Goal: Task Accomplishment & Management: Manage account settings

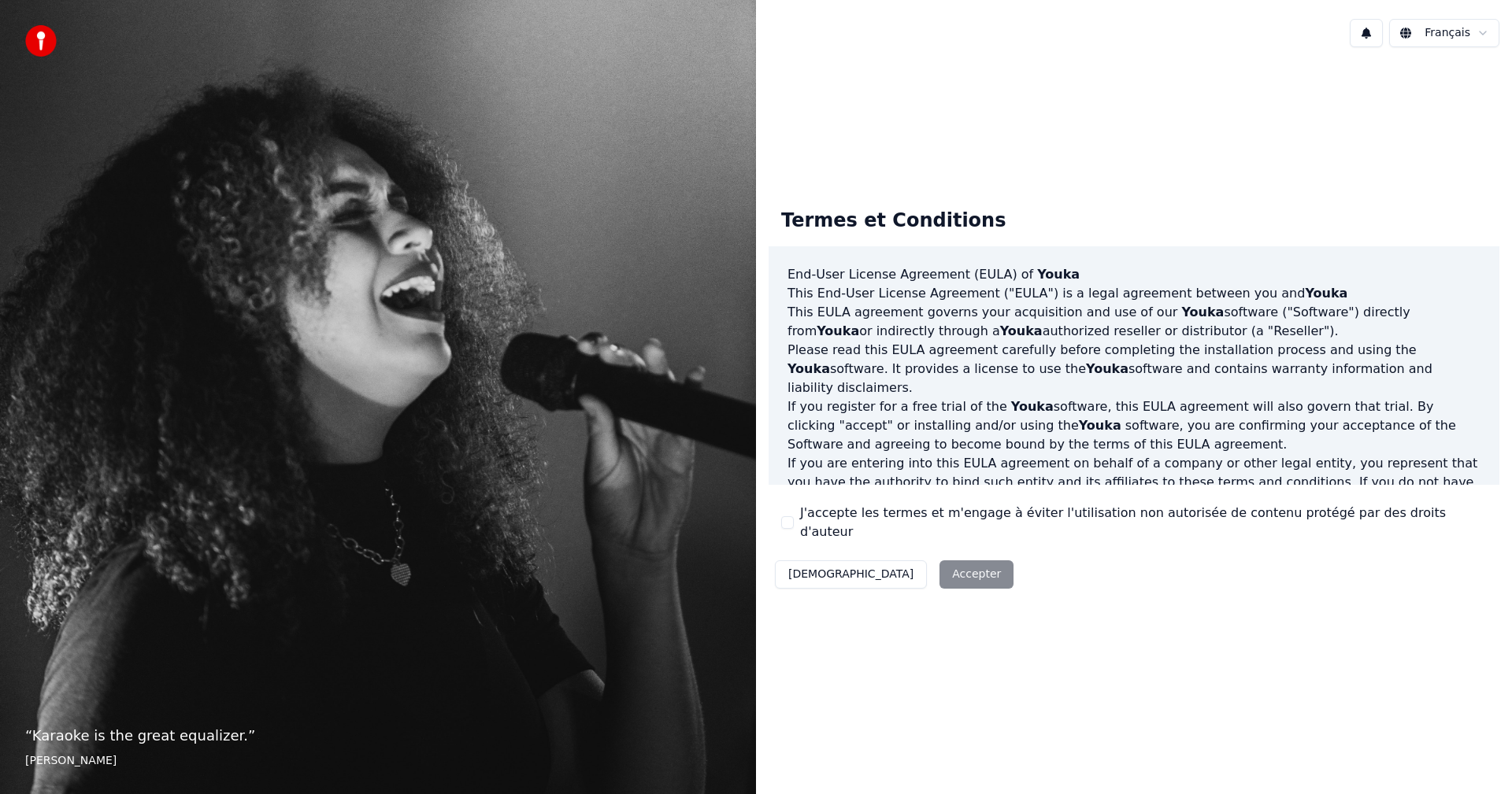
click at [790, 521] on button "J'accepte les termes et m'engage à éviter l'utilisation non autorisée de conten…" at bounding box center [787, 522] width 13 height 13
click at [940, 570] on button "Accepter" at bounding box center [976, 574] width 74 height 28
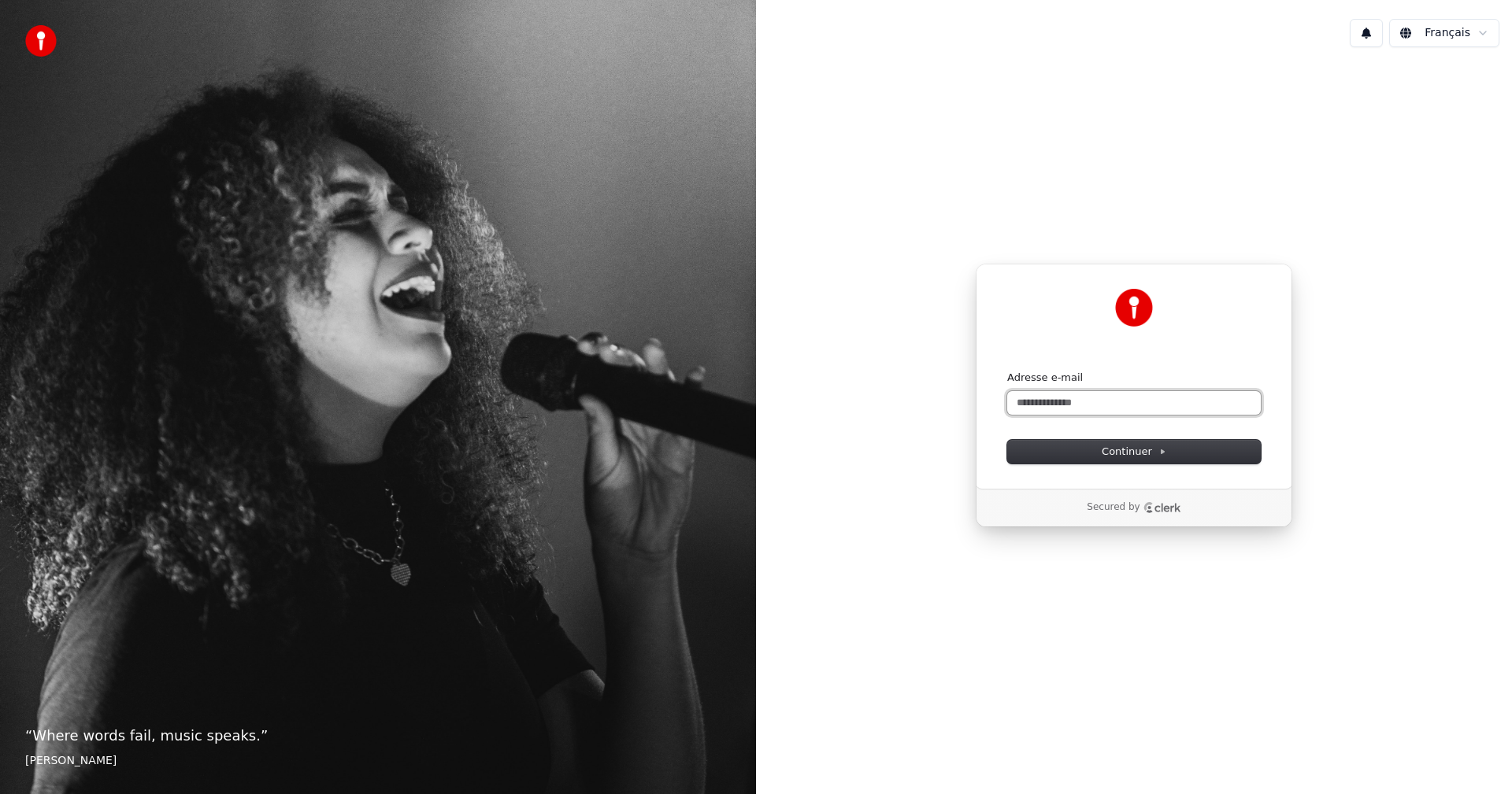
click at [1109, 403] on input "Adresse e-mail" at bounding box center [1134, 403] width 254 height 24
click at [1397, 239] on div "Continuer avec Google ou Adresse e-mail Continuer Secured by" at bounding box center [1133, 395] width 756 height 672
click at [1487, 35] on html "“ Where words fail, music speaks. ” [PERSON_NAME] Français Continuer avec Googl…" at bounding box center [756, 397] width 1512 height 794
click at [1052, 404] on input "Adresse e-mail" at bounding box center [1134, 403] width 254 height 24
click at [1148, 451] on span "Continuer" at bounding box center [1134, 452] width 65 height 14
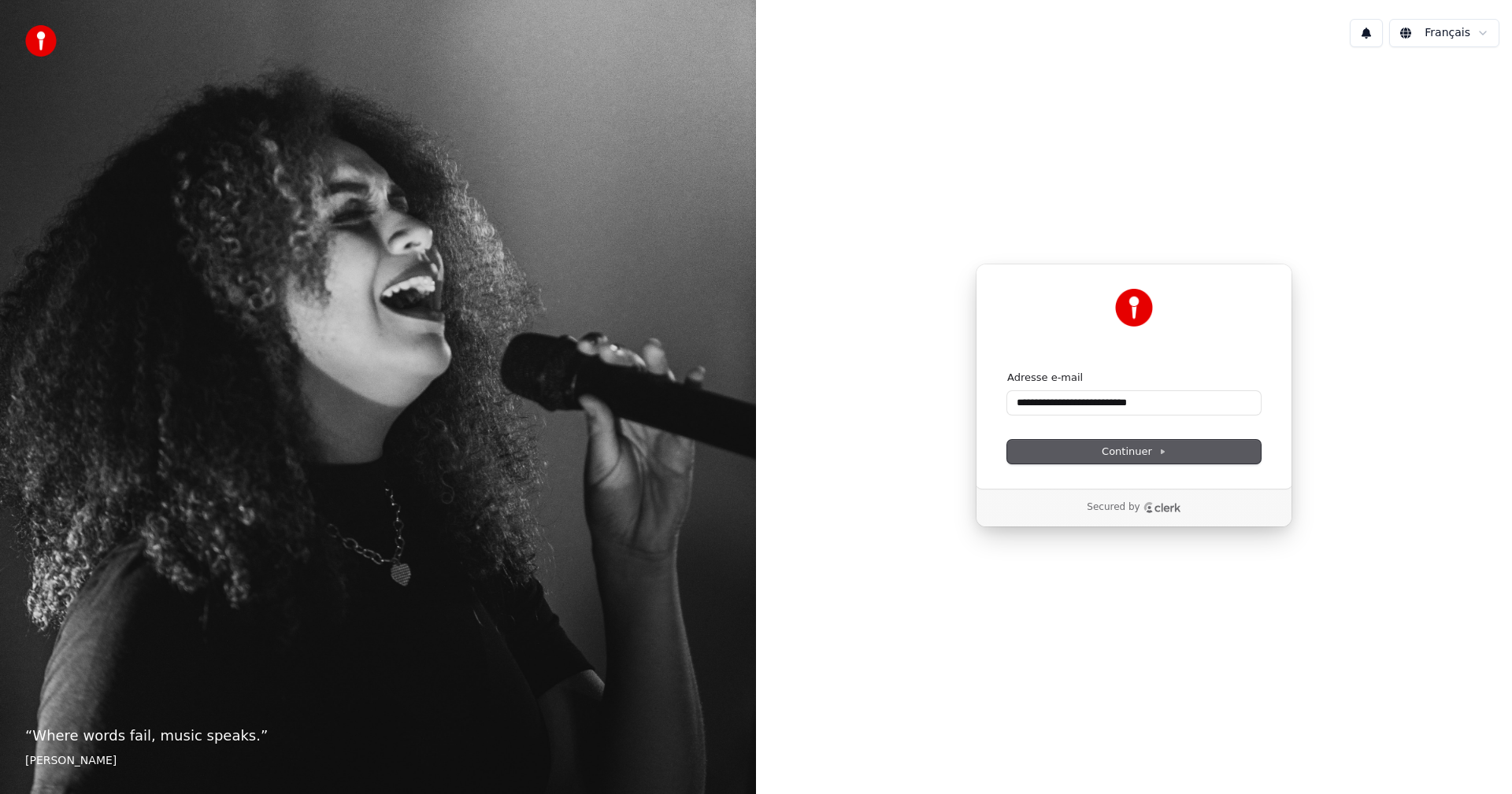
type input "**********"
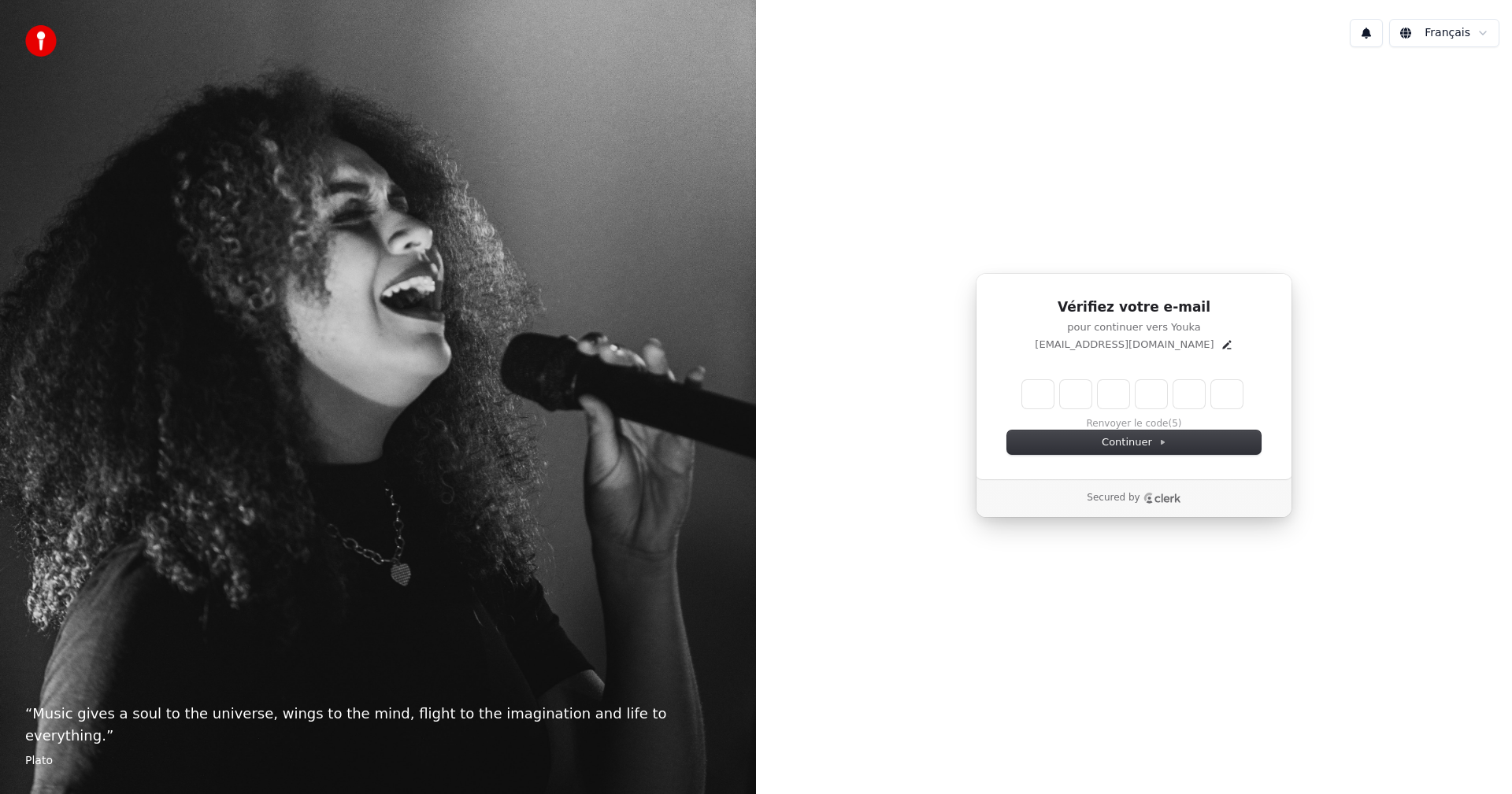
type input "*"
type input "**"
type input "*"
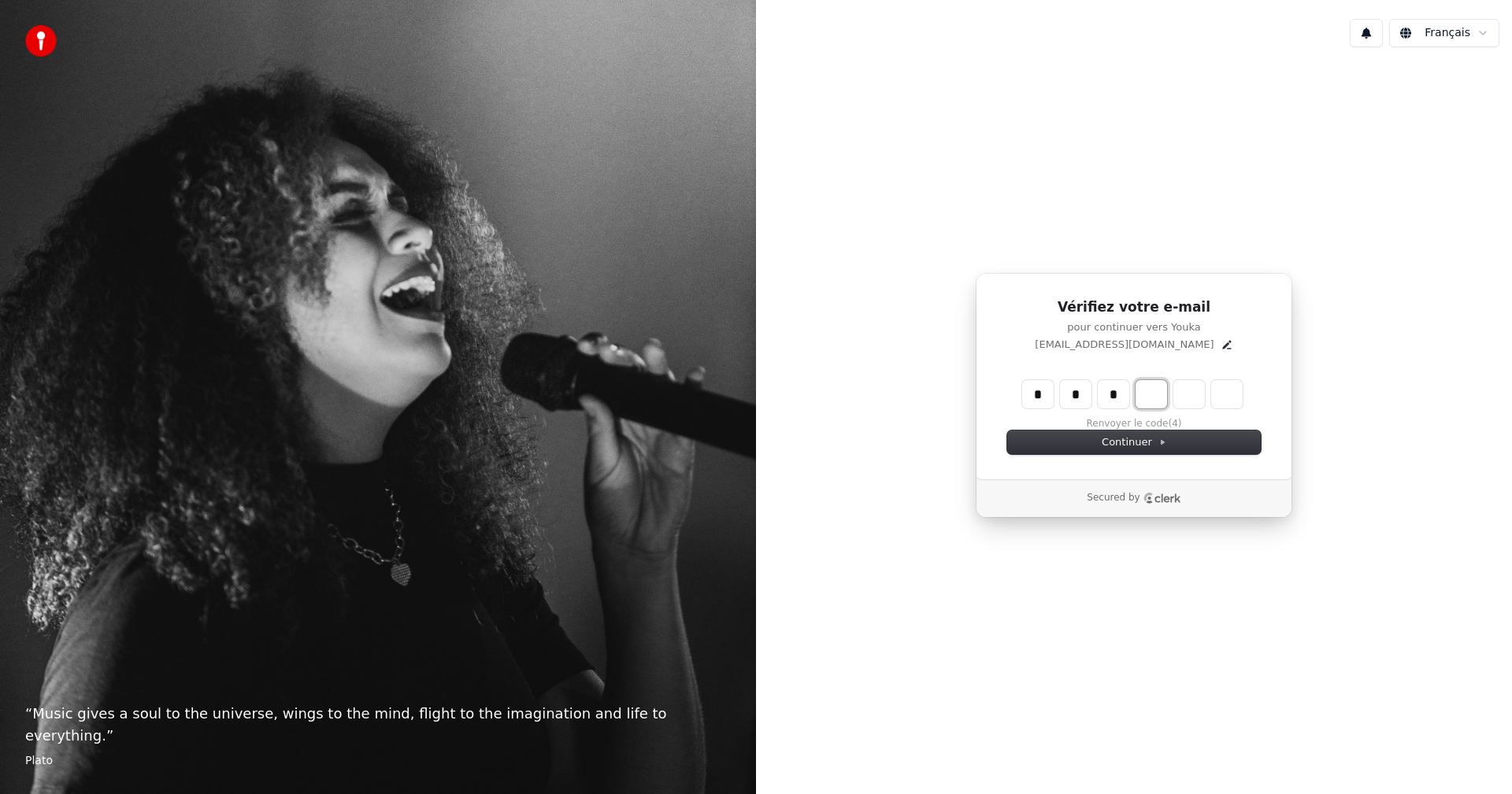
type input "***"
type input "*"
type input "****"
type input "*"
type input "******"
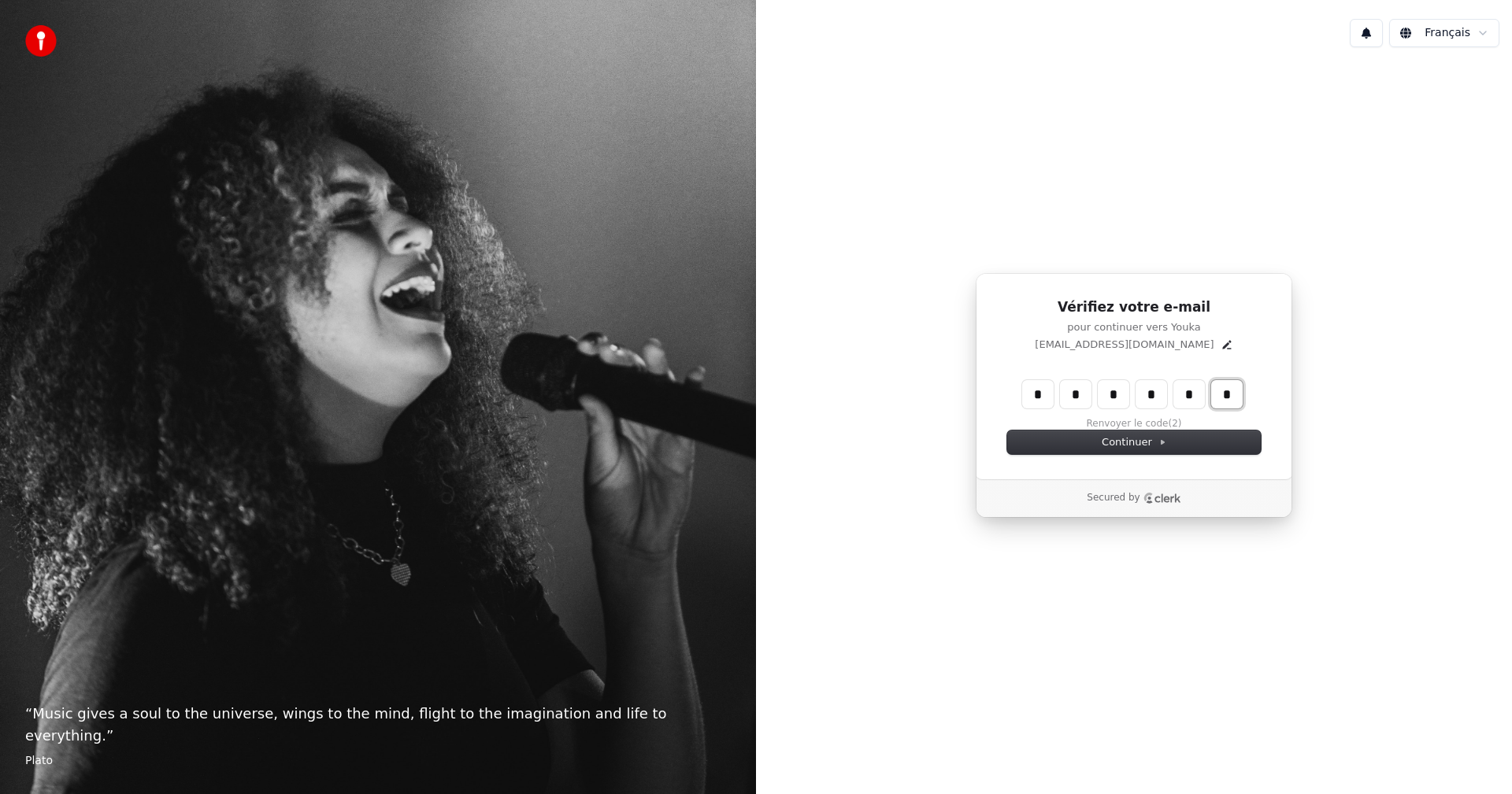
type input "*"
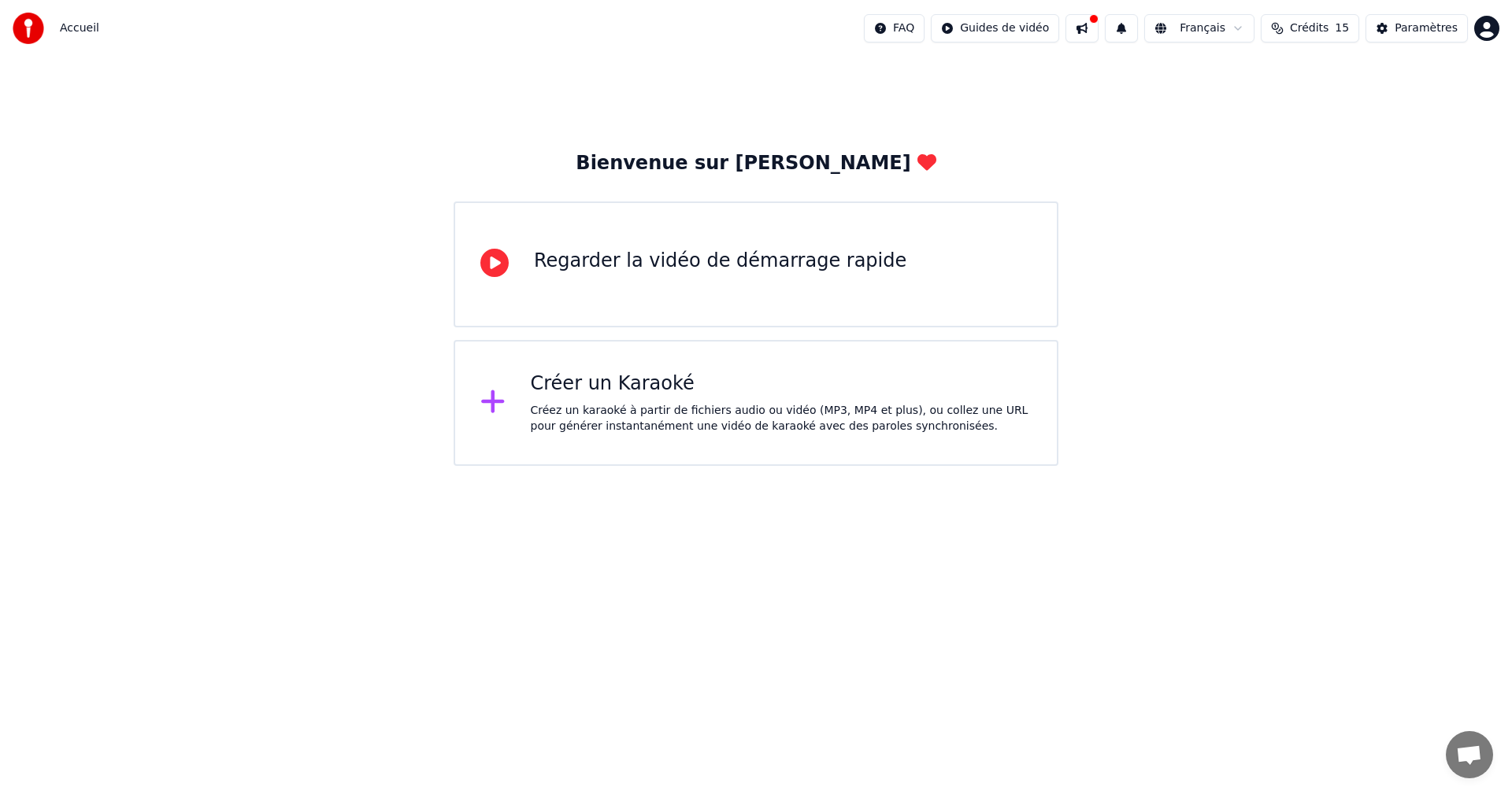
click at [658, 410] on div "Créez un karaoké à partir de fichiers audio ou vidéo (MP3, MP4 et plus), ou col…" at bounding box center [781, 419] width 502 height 32
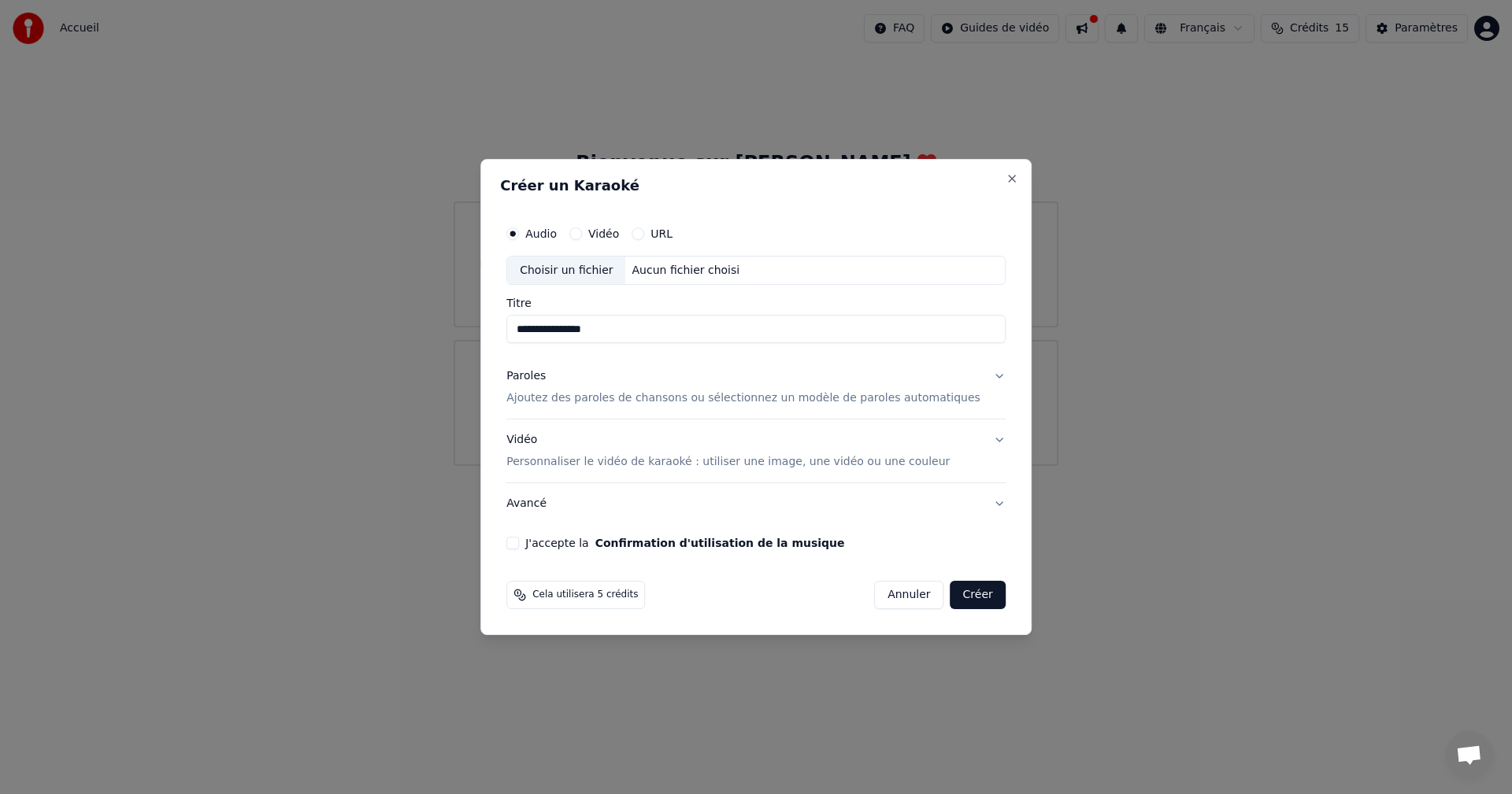
type input "**********"
click at [874, 396] on p "Ajoutez des paroles de chansons ou sélectionnez un modèle de paroles automatiqu…" at bounding box center [744, 399] width 474 height 16
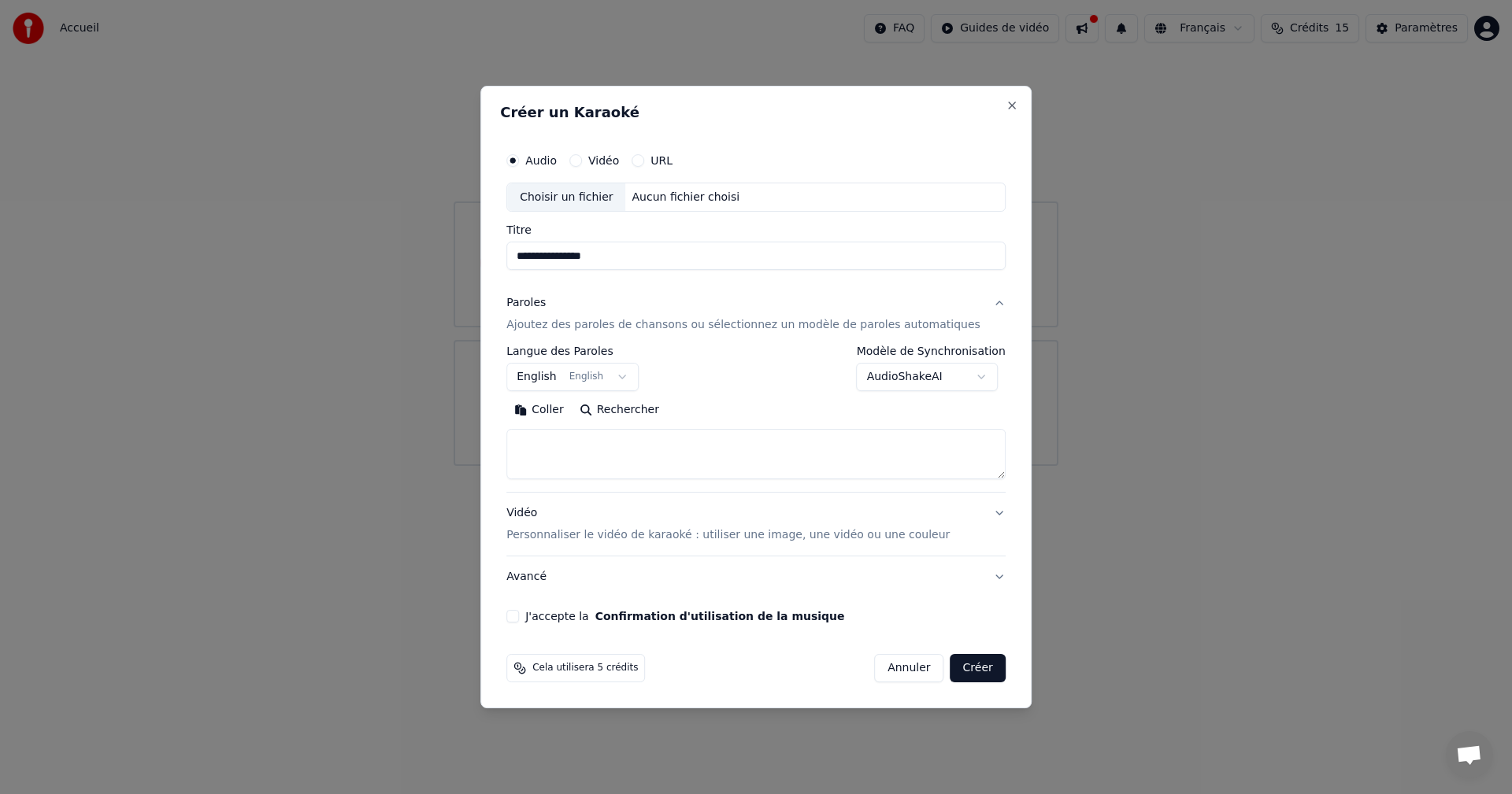
click at [710, 437] on textarea at bounding box center [756, 455] width 499 height 51
click at [639, 374] on body "**********" at bounding box center [756, 233] width 1512 height 466
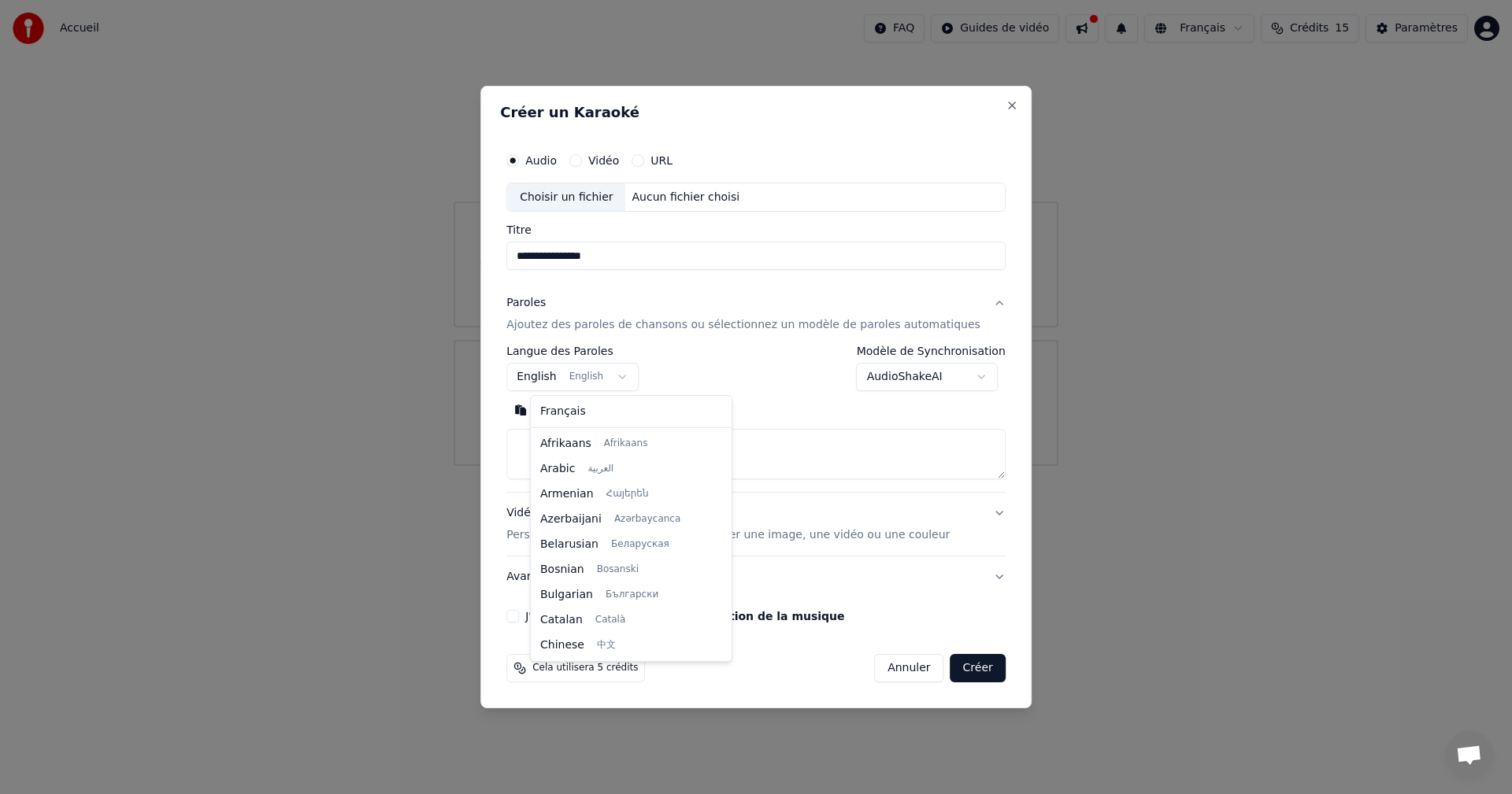
scroll to position [126, 0]
select select "**"
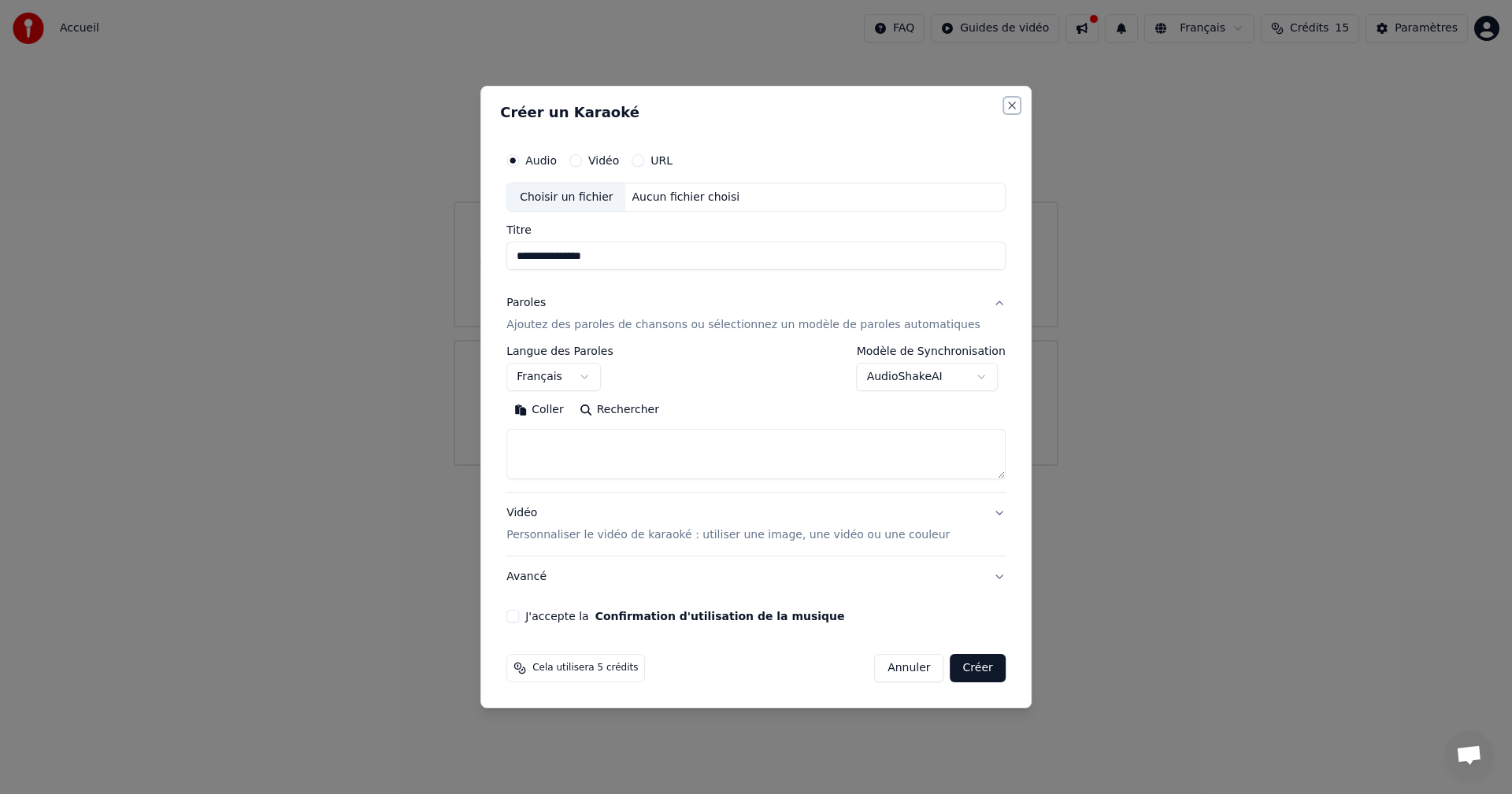
click at [1005, 105] on button "Close" at bounding box center [1011, 105] width 13 height 13
select select
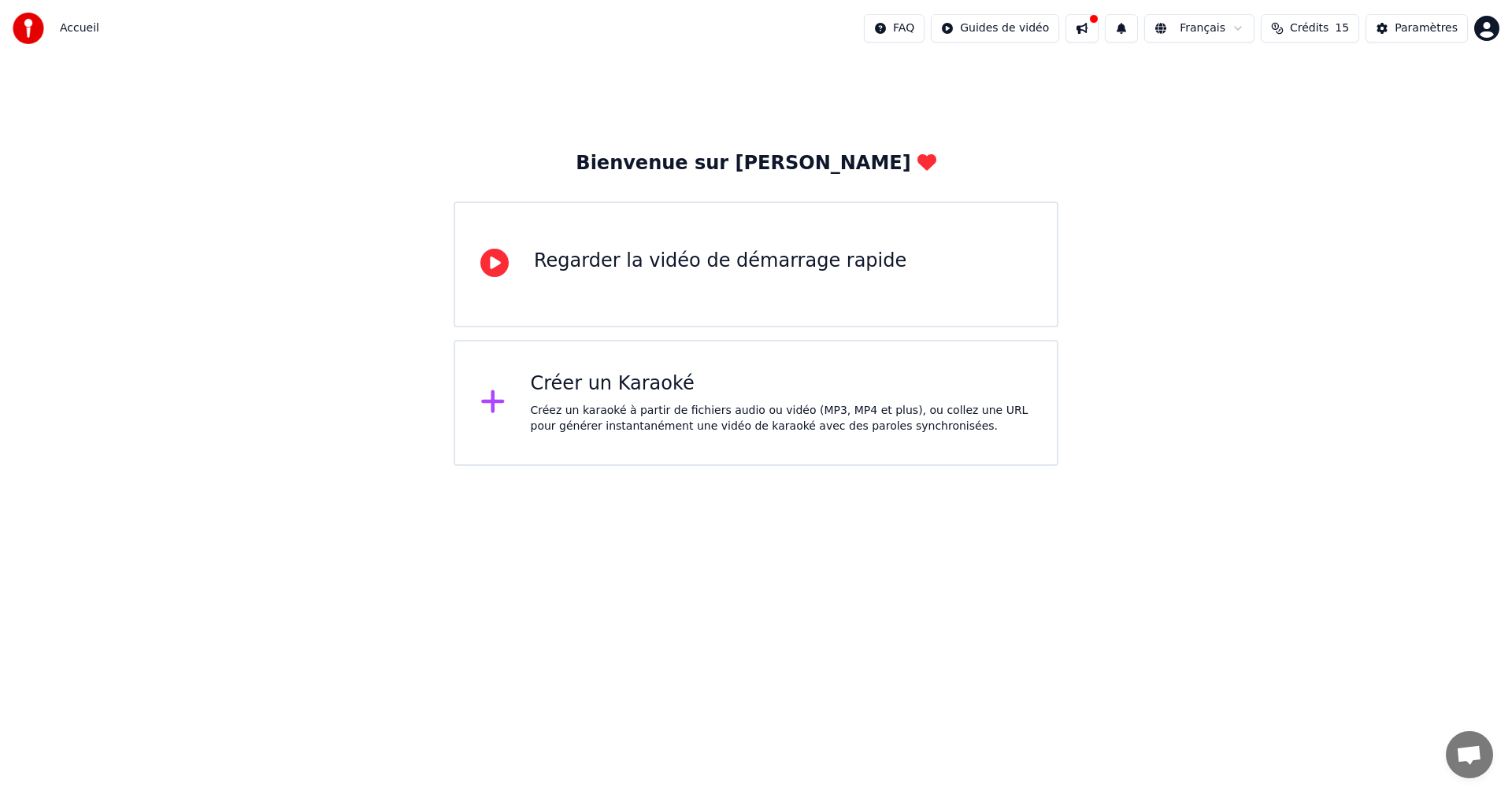
click at [1324, 30] on span "Crédits" at bounding box center [1309, 29] width 39 height 16
click at [1404, 29] on div "Paramètres" at bounding box center [1425, 29] width 63 height 16
click at [670, 269] on div "Regarder la vidéo de démarrage rapide" at bounding box center [720, 261] width 372 height 25
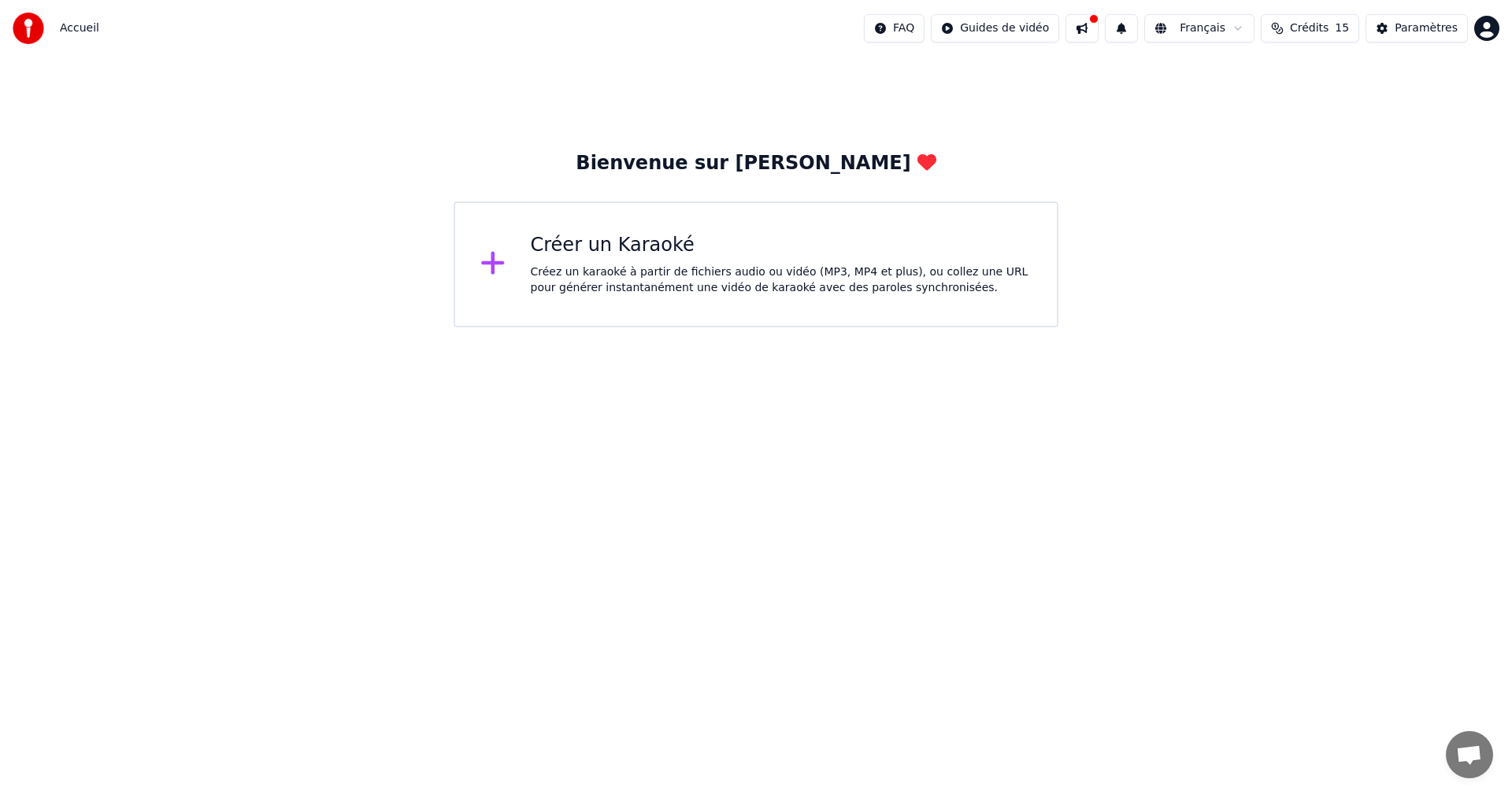
click at [930, 30] on html "Accueil FAQ Guides de vidéo Français Crédits 15 Paramètres Bienvenue sur Youka …" at bounding box center [756, 163] width 1512 height 327
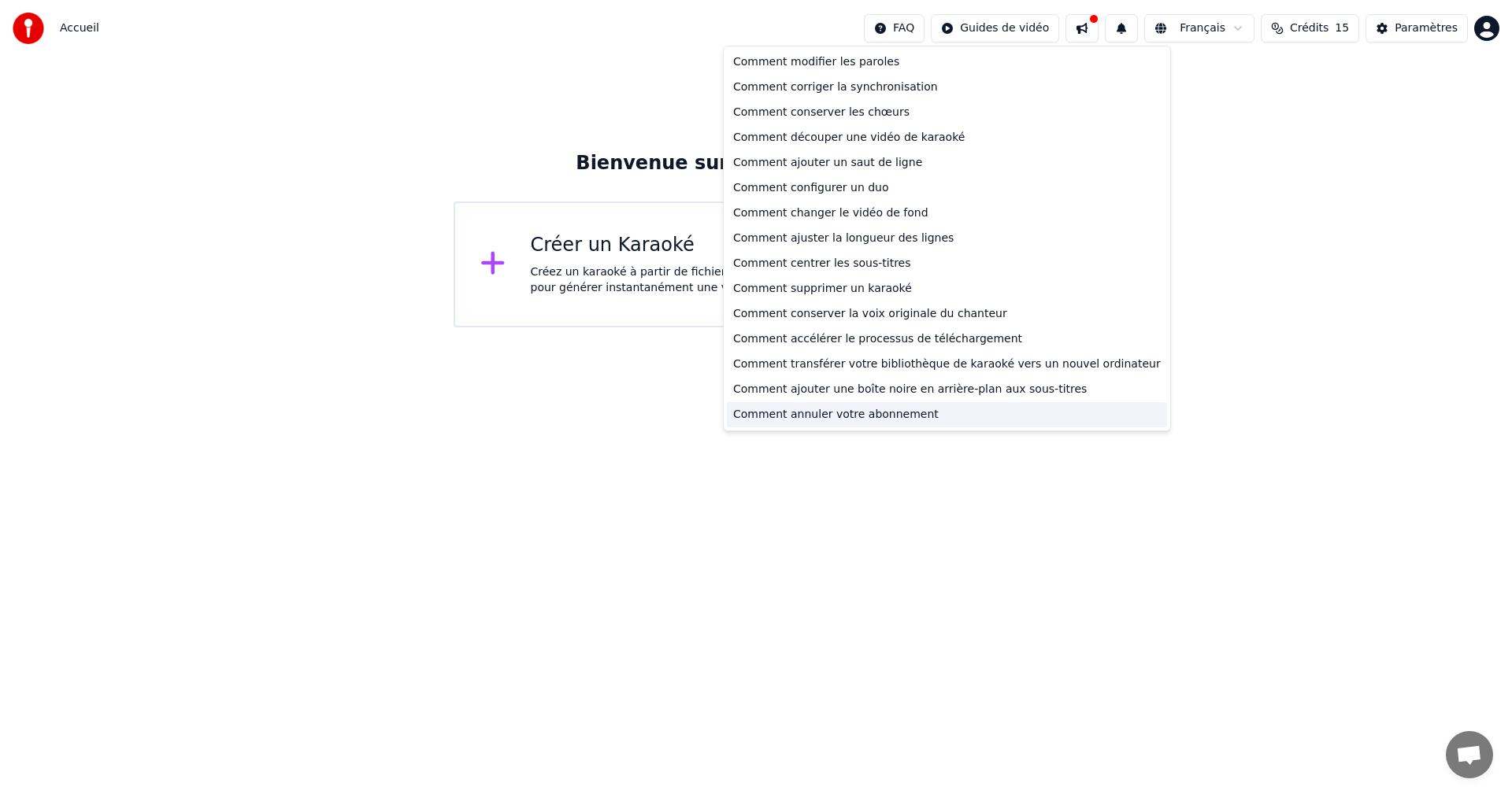
click at [834, 410] on div "Comment annuler votre abonnement" at bounding box center [947, 414] width 440 height 25
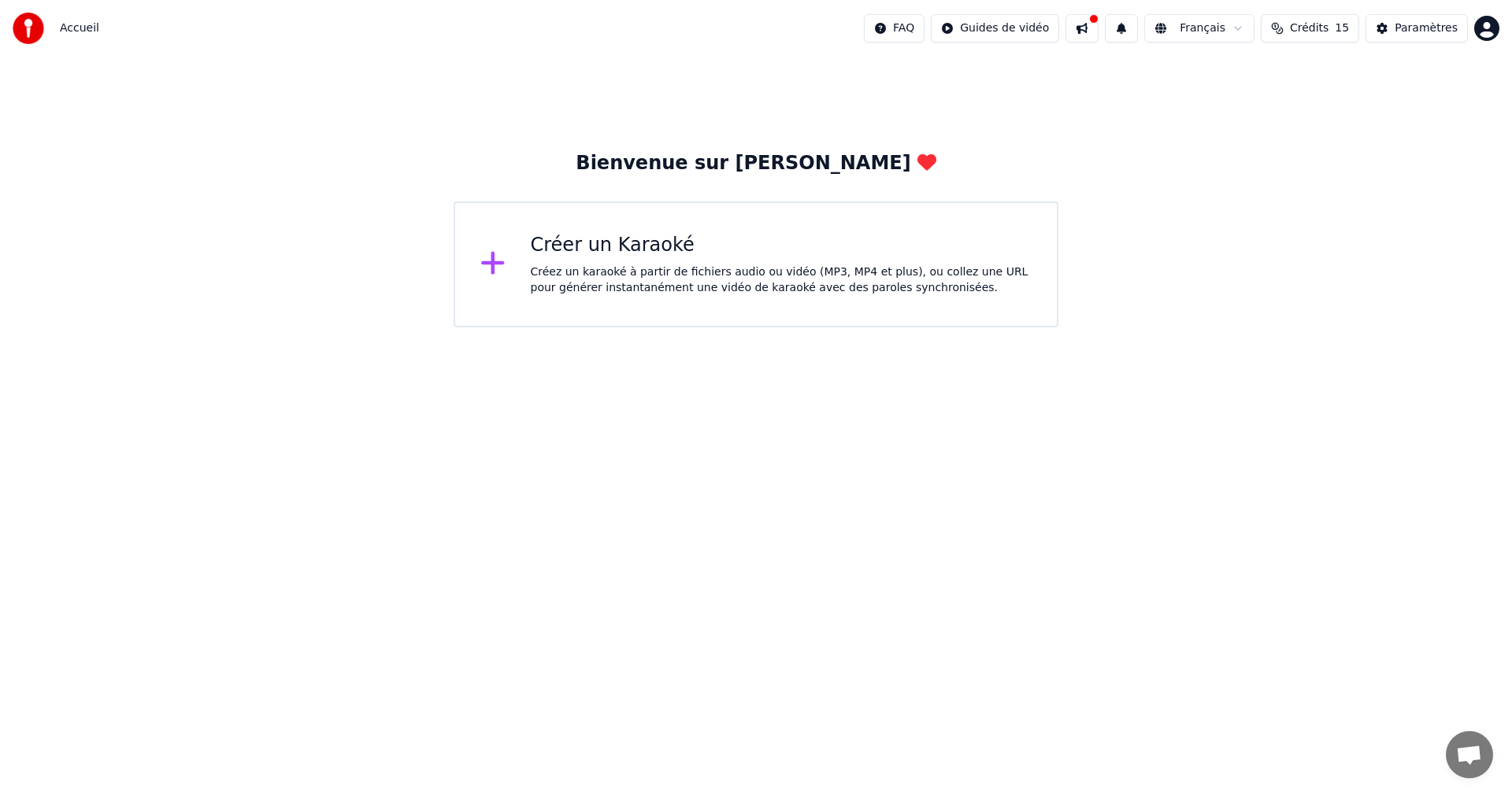
click at [1098, 33] on button at bounding box center [1081, 28] width 33 height 28
click at [1221, 27] on html "Accueil FAQ Guides de vidéo Français Crédits 15 Paramètres Bienvenue sur Youka …" at bounding box center [756, 163] width 1512 height 327
click at [1414, 30] on html "Accueil FAQ Guides de vidéo Français Crédits 15 Paramètres Bienvenue sur Youka …" at bounding box center [756, 163] width 1512 height 327
click at [1489, 29] on html "Accueil FAQ Guides de vidéo Français Crédits 15 Paramètres Bienvenue sur Youka …" at bounding box center [756, 163] width 1512 height 327
click at [1396, 312] on html "Accueil FAQ Guides de vidéo Français Crédits 15 Paramètres Bienvenue sur Youka …" at bounding box center [756, 163] width 1512 height 327
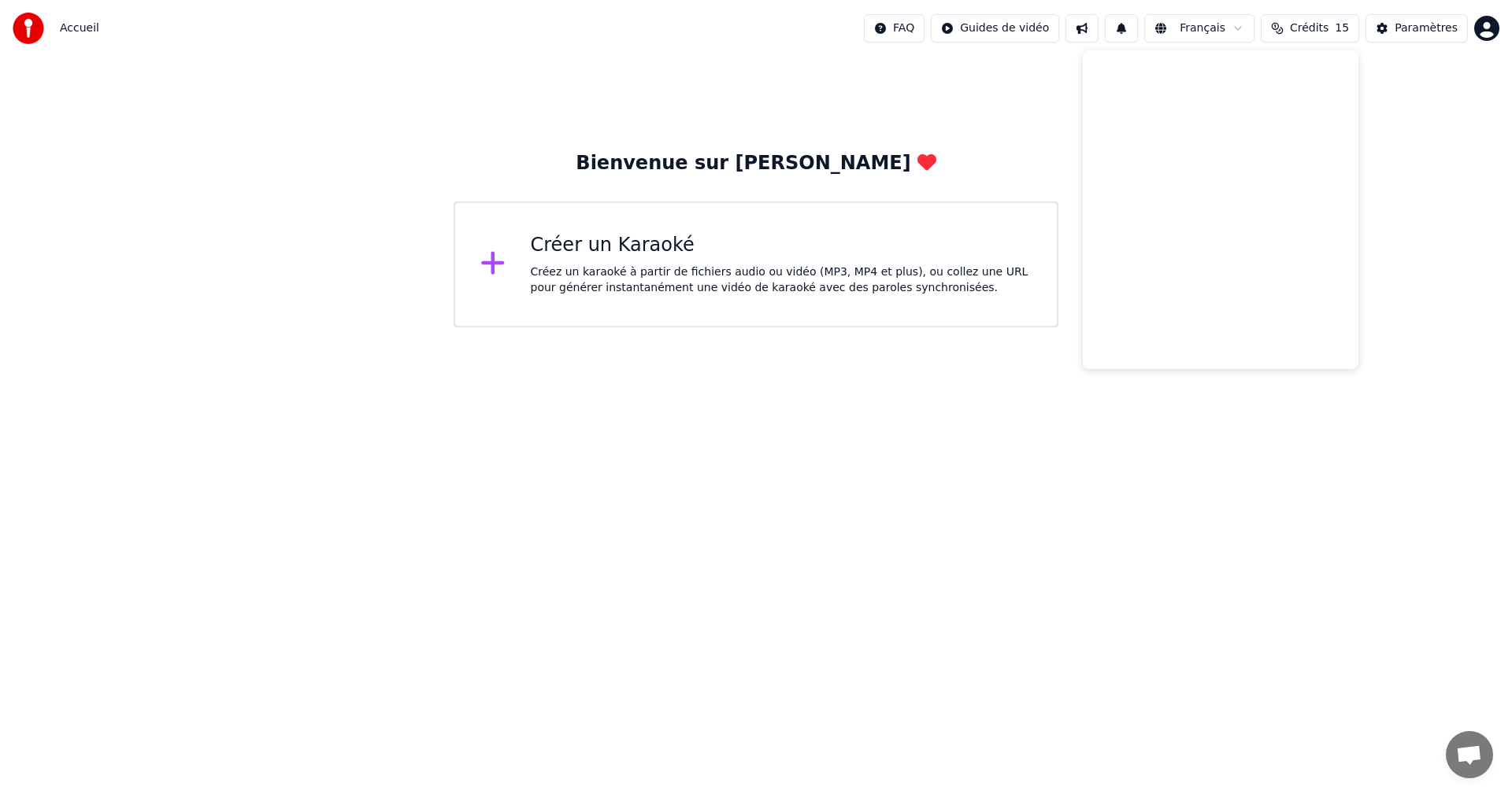
click at [1196, 27] on html "Accueil FAQ Guides de vidéo Français Crédits 15 Paramètres Bienvenue sur Youka …" at bounding box center [756, 163] width 1512 height 327
click at [1143, 21] on html "Accueil FAQ Guides de vidéo Français Crédits 15 Paramètres Bienvenue sur Youka …" at bounding box center [756, 163] width 1512 height 327
click at [1138, 33] on button at bounding box center [1121, 28] width 33 height 28
click at [1429, 28] on div "Paramètres" at bounding box center [1425, 29] width 63 height 16
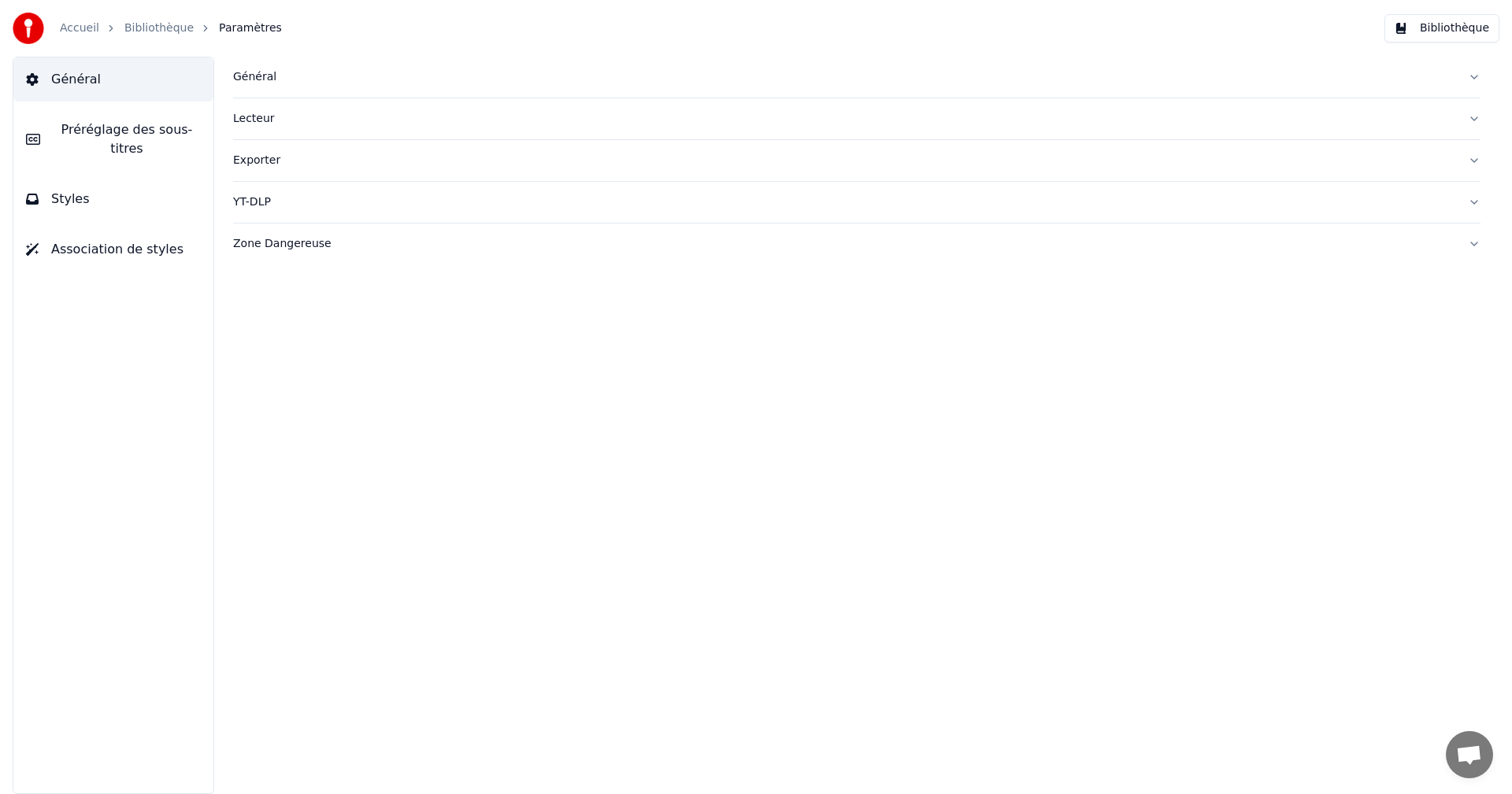
click at [41, 78] on button "Général" at bounding box center [112, 80] width 200 height 44
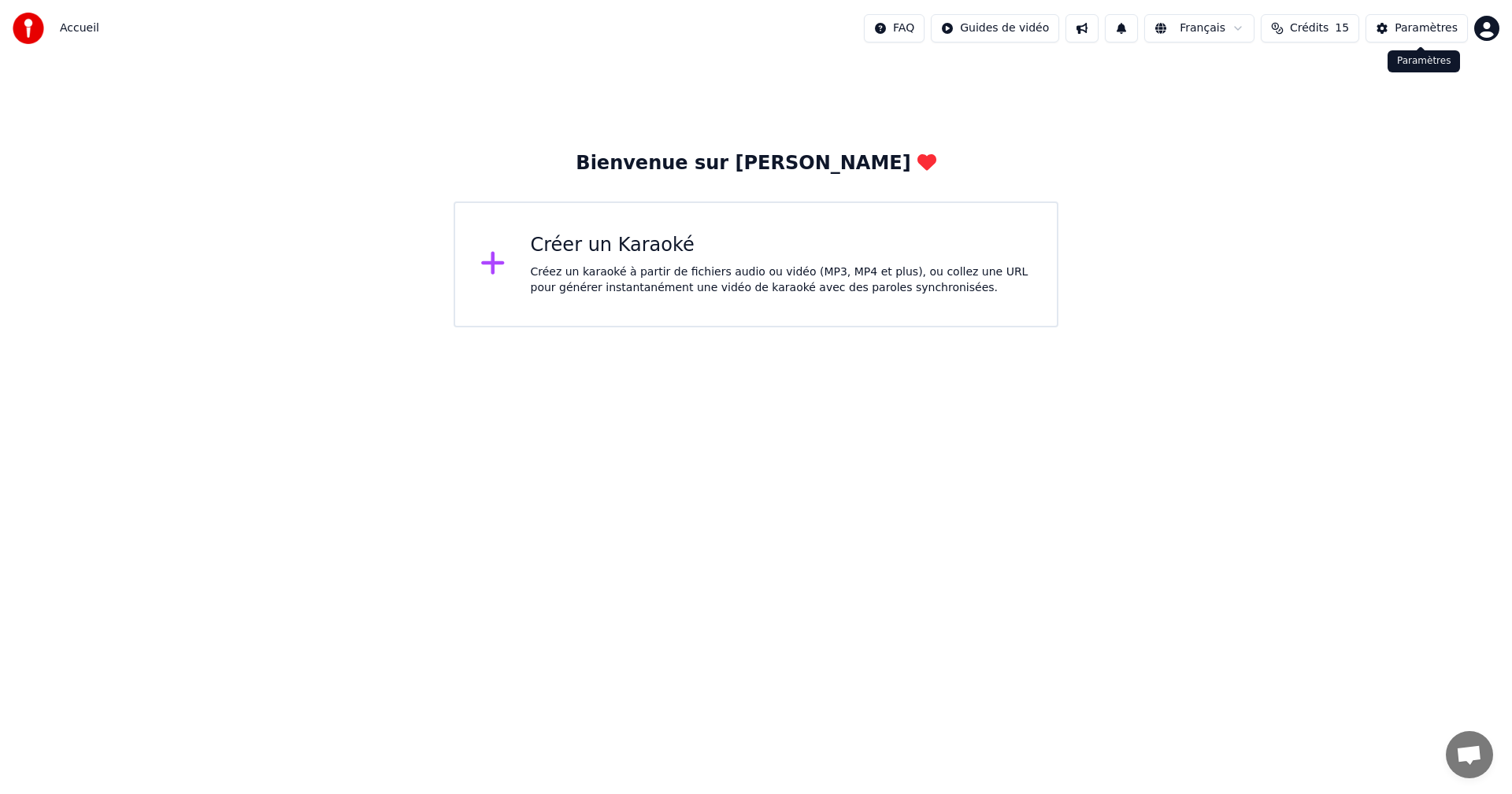
click at [1434, 32] on div "Paramètres" at bounding box center [1425, 29] width 63 height 16
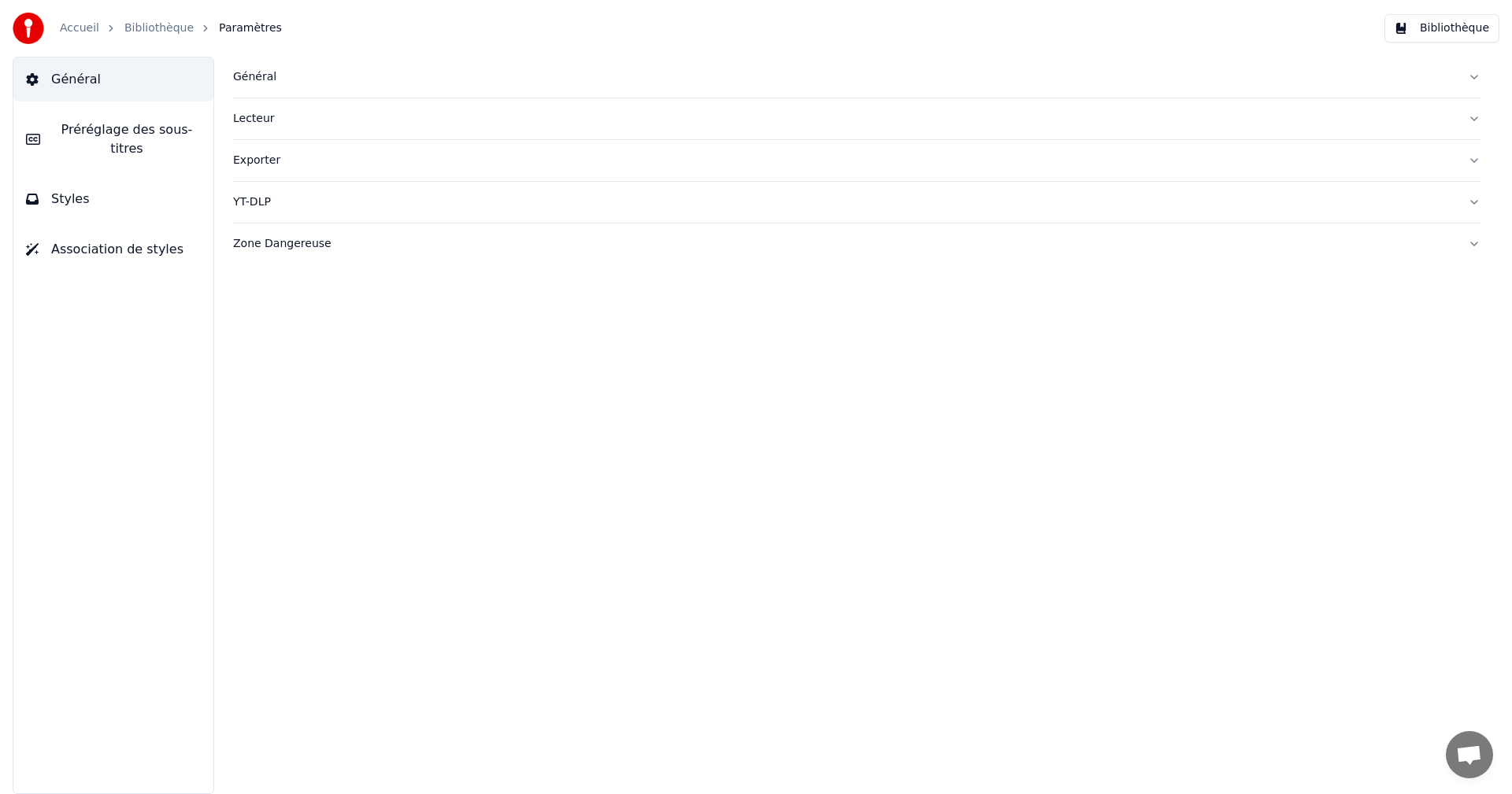
click at [80, 32] on link "Accueil" at bounding box center [80, 29] width 40 height 16
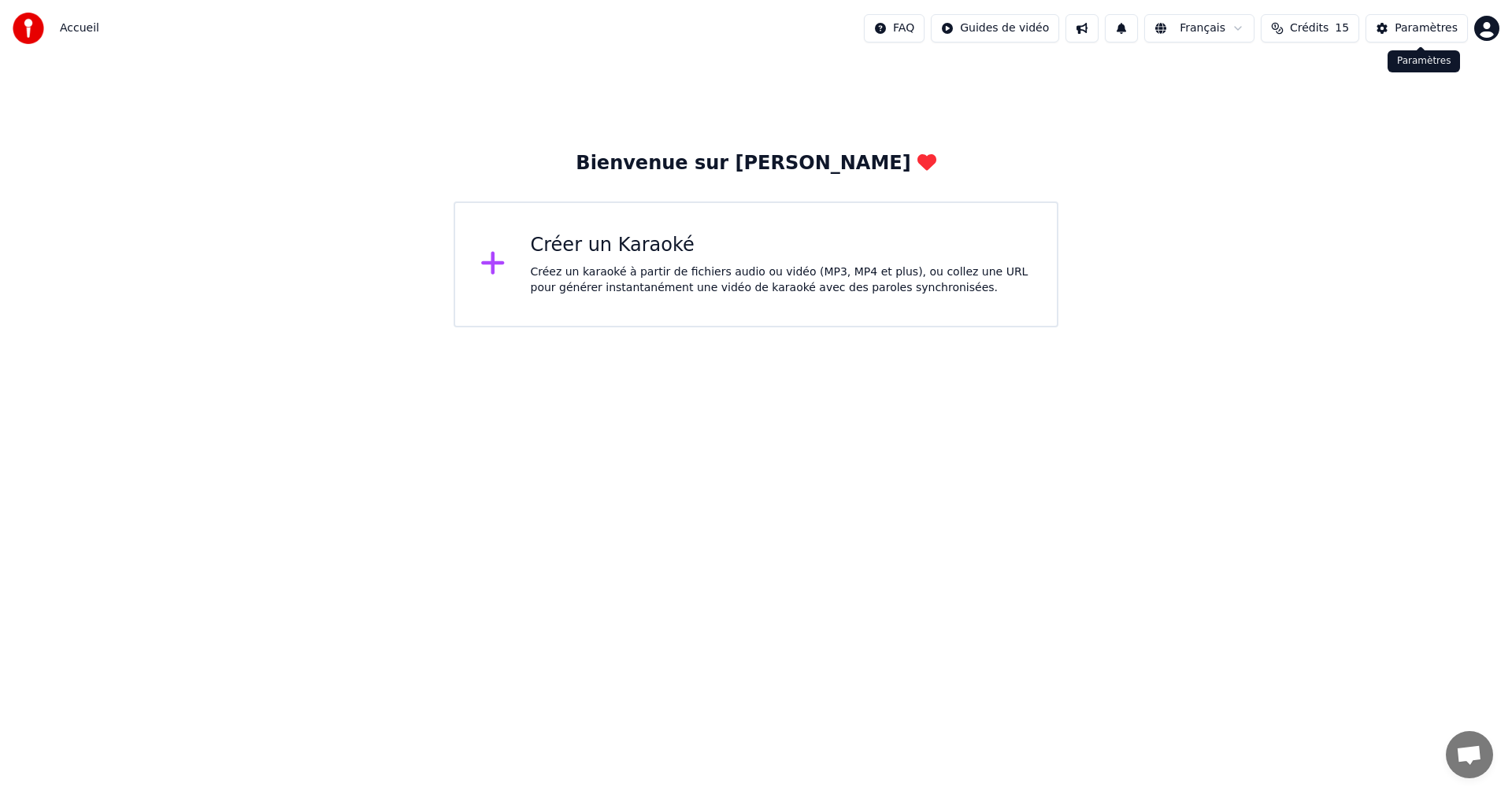
click at [1498, 19] on html "Accueil FAQ Guides de vidéo Français Crédits 15 Paramètres Bienvenue sur Youka …" at bounding box center [756, 163] width 1512 height 327
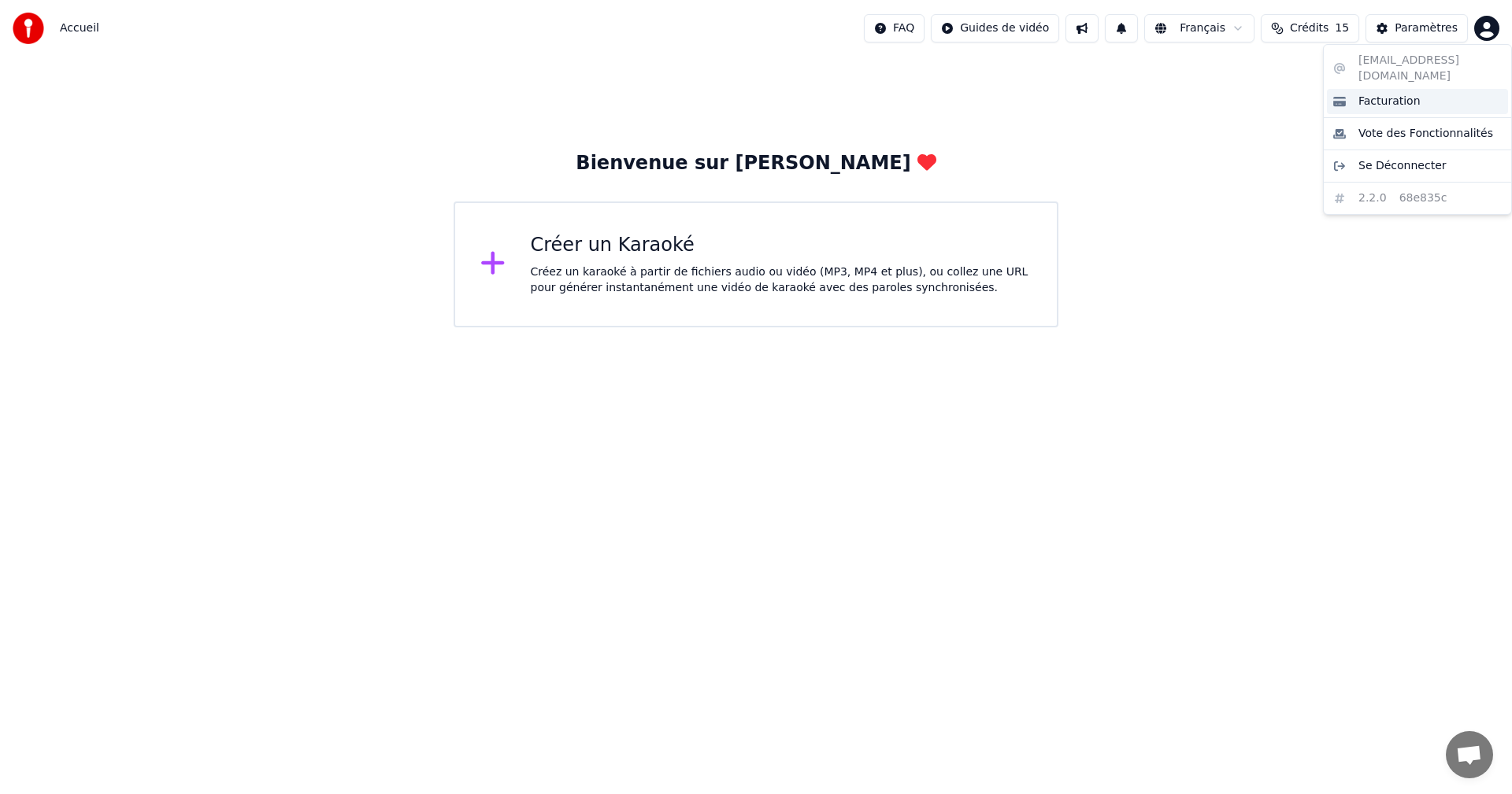
click at [1404, 94] on span "Facturation" at bounding box center [1389, 101] width 62 height 16
click at [1486, 29] on html "Accueil FAQ Guides de vidéo Français Crédits 15 Paramètres Bienvenue sur Youka …" at bounding box center [756, 163] width 1512 height 327
click at [1320, 27] on html "Accueil FAQ Guides de vidéo Français Crédits 15 Paramètres Bienvenue sur Youka …" at bounding box center [756, 163] width 1512 height 327
click at [1328, 30] on span "Crédits" at bounding box center [1309, 29] width 39 height 16
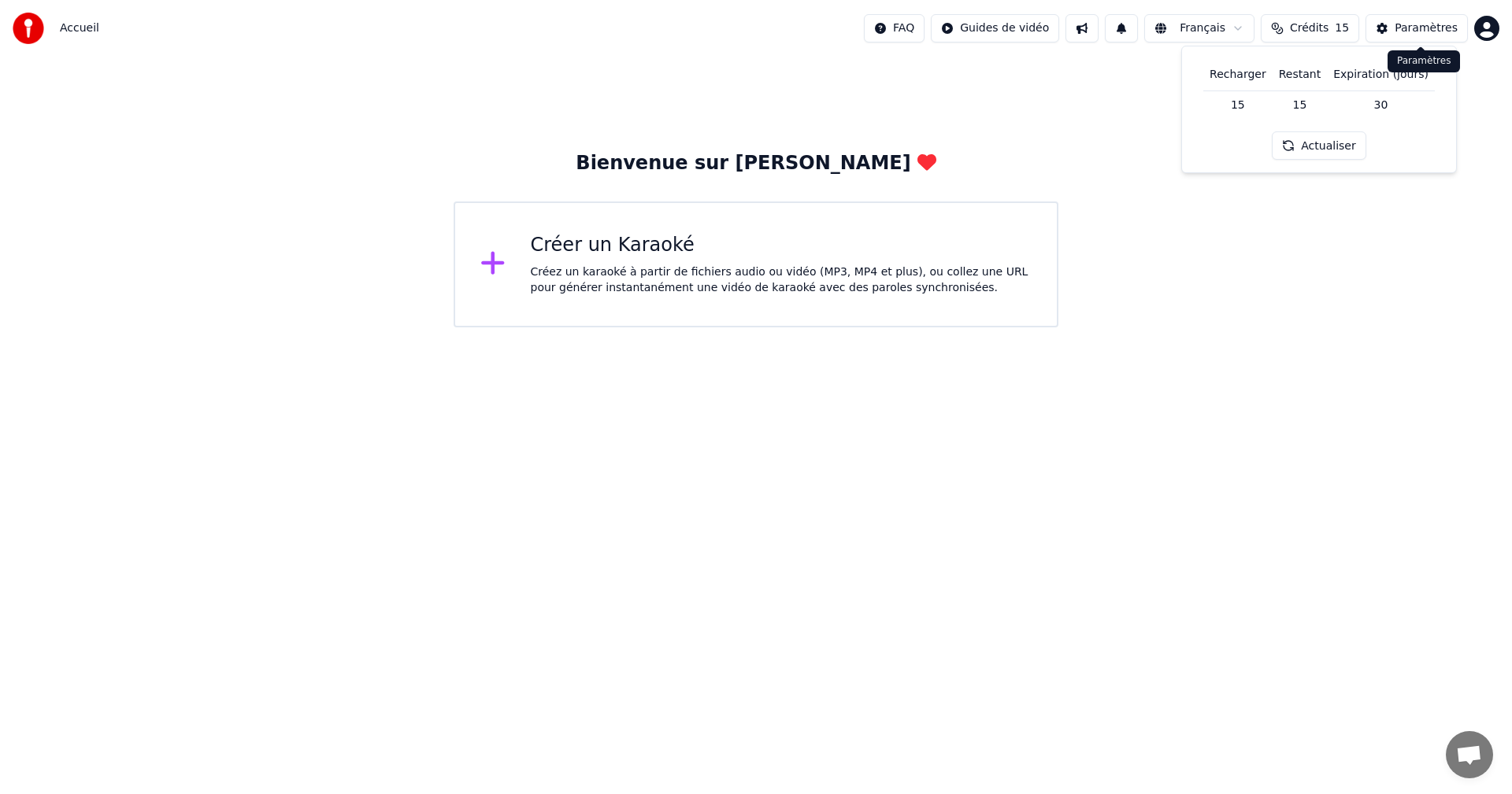
click at [1433, 33] on div "Paramètres" at bounding box center [1425, 29] width 63 height 16
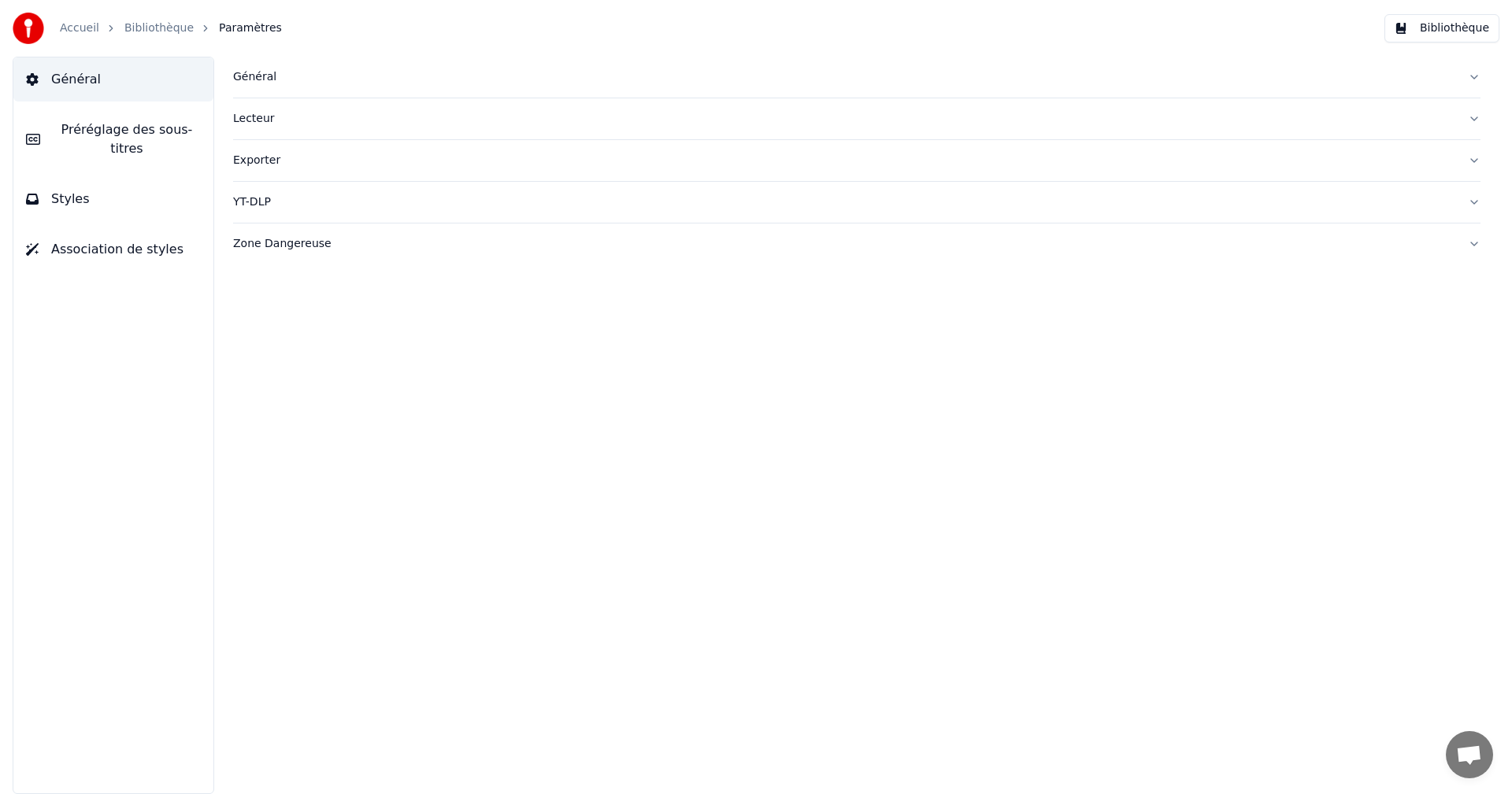
click at [1477, 114] on button "Lecteur" at bounding box center [856, 118] width 1247 height 41
click at [1476, 84] on button "Général" at bounding box center [856, 77] width 1247 height 41
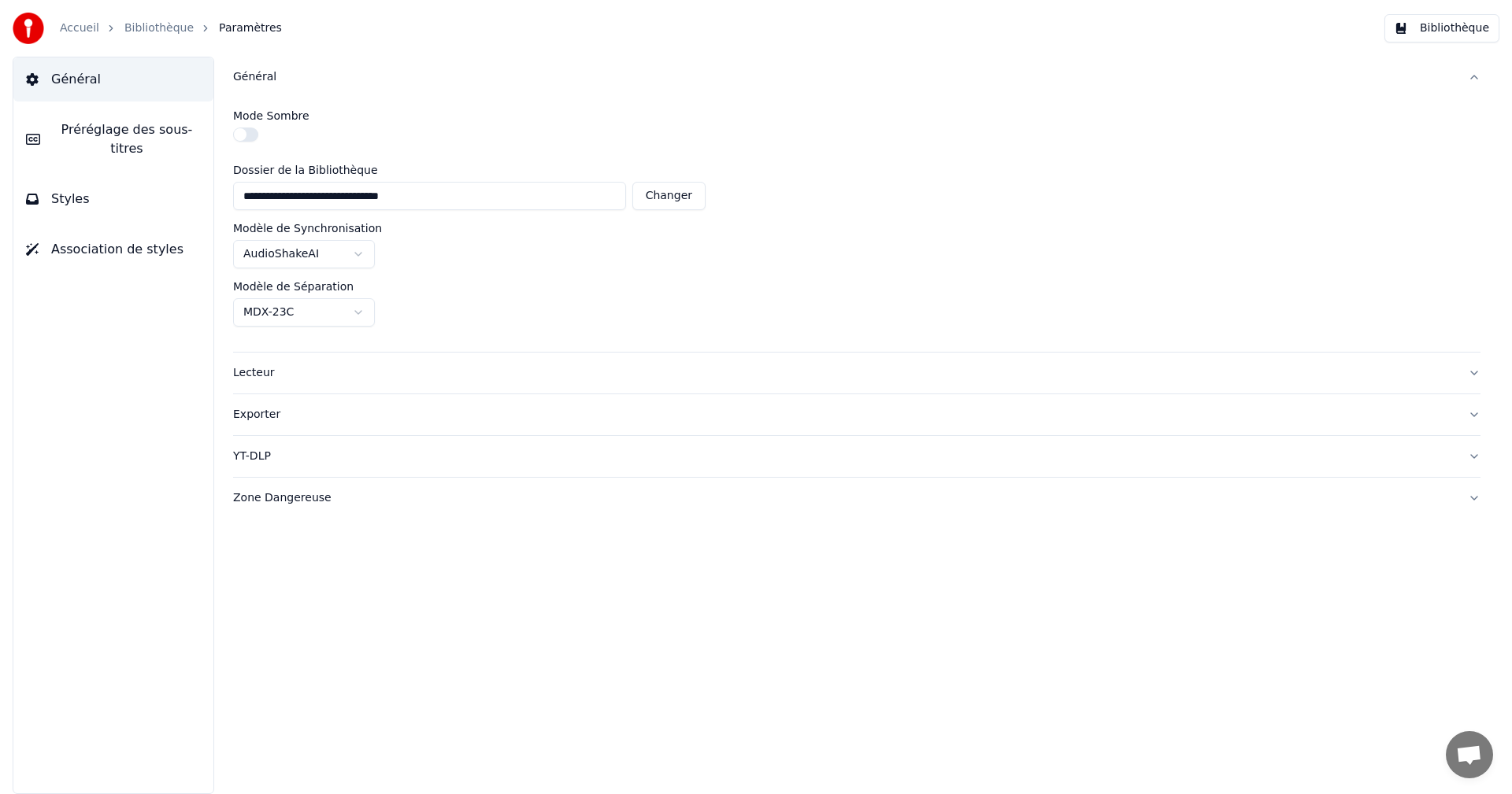
click at [78, 28] on link "Accueil" at bounding box center [80, 29] width 40 height 16
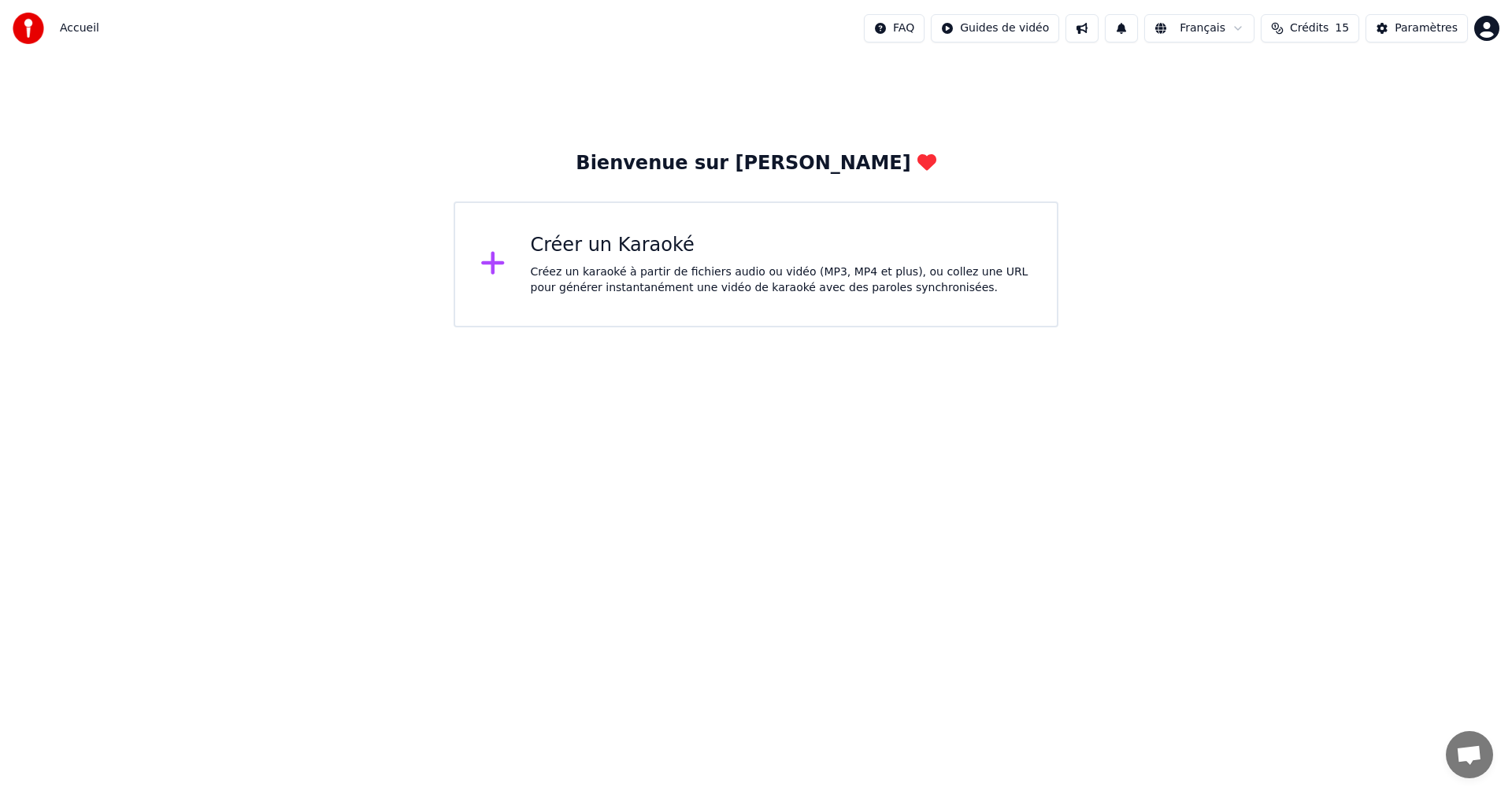
click at [1484, 26] on html "Accueil FAQ Guides de vidéo Français Crédits 15 Paramètres Bienvenue sur Youka …" at bounding box center [756, 163] width 1512 height 327
